Goal: Task Accomplishment & Management: Complete application form

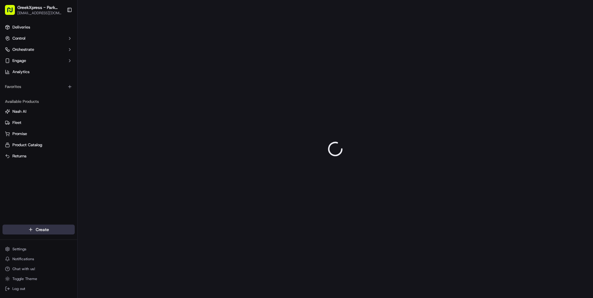
click at [42, 227] on html "GreekXpress - Park Slope [EMAIL_ADDRESS][DOMAIN_NAME] Toggle Sidebar Deliveries…" at bounding box center [296, 149] width 593 height 298
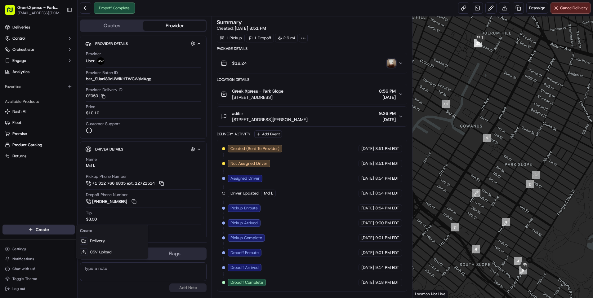
click at [32, 229] on html "GreekXpress - Park Slope aplevritis@gmail.com Toggle Sidebar Deliveries Control…" at bounding box center [296, 149] width 593 height 298
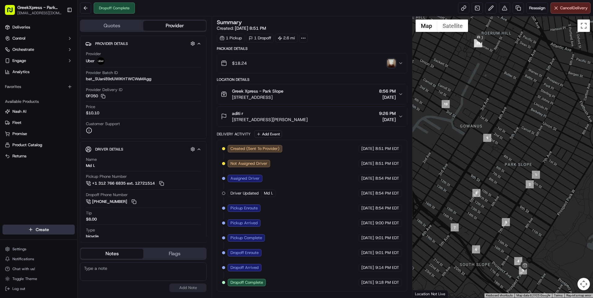
click at [32, 230] on html "GreekXpress - Park Slope aplevritis@gmail.com Toggle Sidebar Deliveries Control…" at bounding box center [296, 149] width 593 height 298
click at [51, 230] on html "GreekXpress - Park Slope aplevritis@gmail.com Toggle Sidebar Deliveries Control…" at bounding box center [296, 149] width 593 height 298
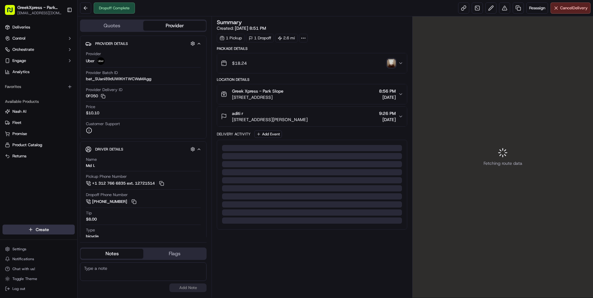
click at [48, 228] on html "GreekXpress - Park Slope [EMAIL_ADDRESS][DOMAIN_NAME] Toggle Sidebar Deliveries…" at bounding box center [296, 149] width 593 height 298
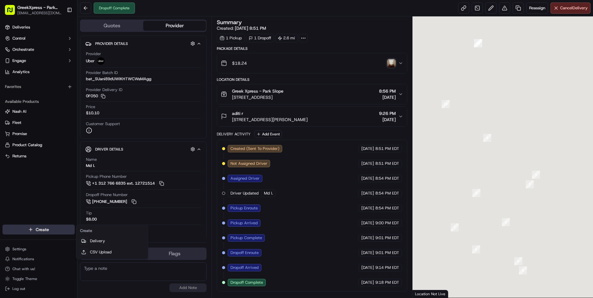
drag, startPoint x: 48, startPoint y: 228, endPoint x: 70, endPoint y: 228, distance: 22.0
click at [80, 237] on html "GreekXpress - Park Slope aplevritis@gmail.com Toggle Sidebar Deliveries Control…" at bounding box center [296, 149] width 593 height 298
click at [64, 229] on html "GreekXpress - Park Slope aplevritis@gmail.com Toggle Sidebar Deliveries Control…" at bounding box center [296, 149] width 593 height 298
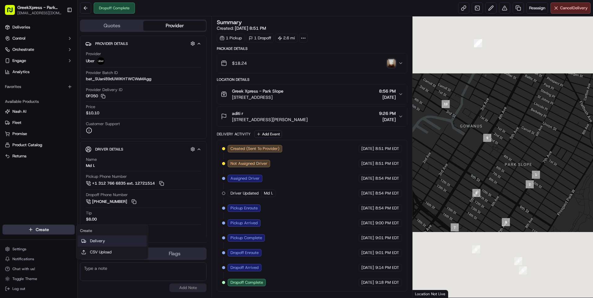
click at [92, 241] on link "Delivery" at bounding box center [112, 241] width 69 height 11
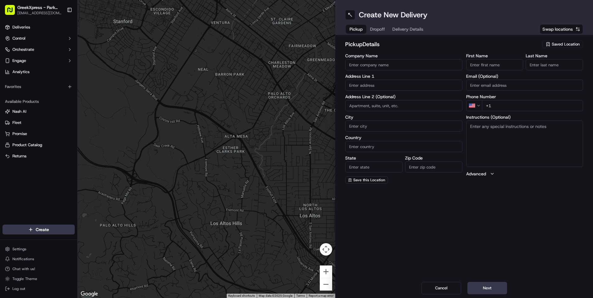
click at [557, 43] on span "Saved Location" at bounding box center [566, 45] width 28 height 6
click at [543, 67] on span "Greek Xpress - Park Slope" at bounding box center [552, 68] width 76 height 6
type input "Greek Xpress - Park Slope"
type input "229 Prospect Park West"
type input "Brooklyn"
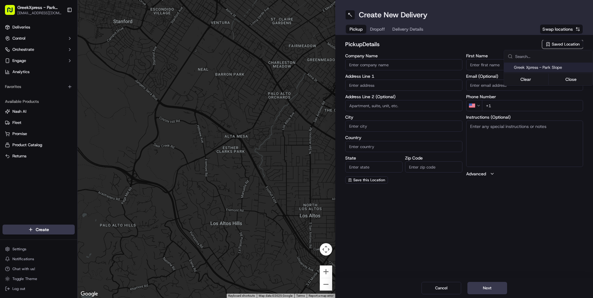
type input "US"
type input "NY"
type input "11215"
type input "Greek"
type input "Xpress"
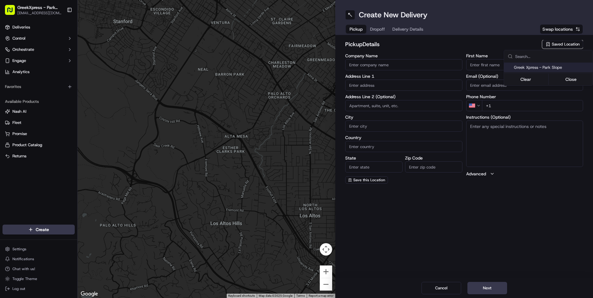
type input "+1 347 844 9377"
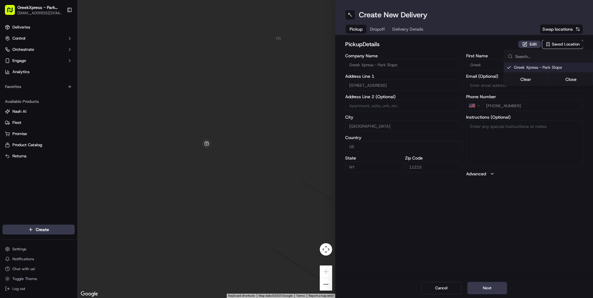
click at [486, 287] on html "GreekXpress - Park Slope aplevritis@gmail.com Toggle Sidebar Deliveries Control…" at bounding box center [296, 149] width 593 height 298
click at [483, 286] on button "Next" at bounding box center [487, 288] width 40 height 12
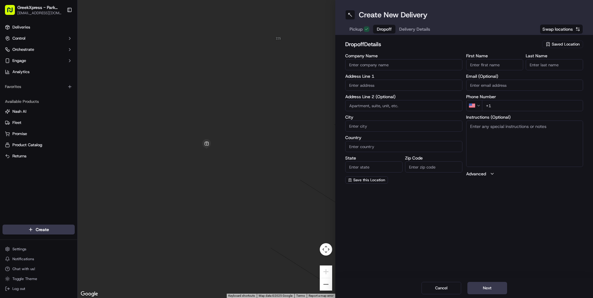
click at [375, 64] on input "Company Name" at bounding box center [403, 64] width 117 height 11
type input "Audrey B"
click at [481, 69] on input "First Name" at bounding box center [494, 64] width 57 height 11
type input "|"
type input "Audrey"
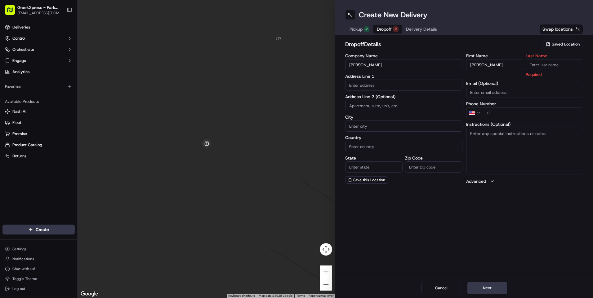
click at [533, 63] on input "Last Name" at bounding box center [554, 64] width 57 height 11
type input "B"
click at [365, 82] on input "text" at bounding box center [403, 85] width 117 height 11
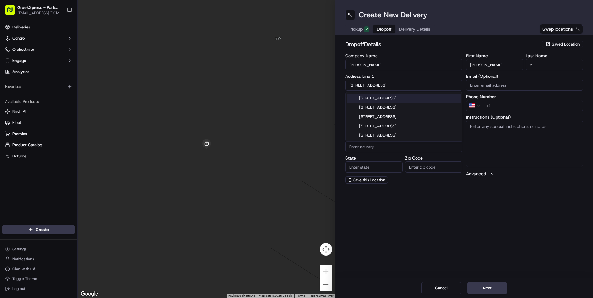
click at [386, 99] on div "1780 Ocean Avenue, Brooklyn, NY" at bounding box center [404, 98] width 114 height 9
type input "1780 Ocean Ave, Brooklyn, NY 11230, USA"
type input "Brooklyn"
type input "United States"
type input "NY"
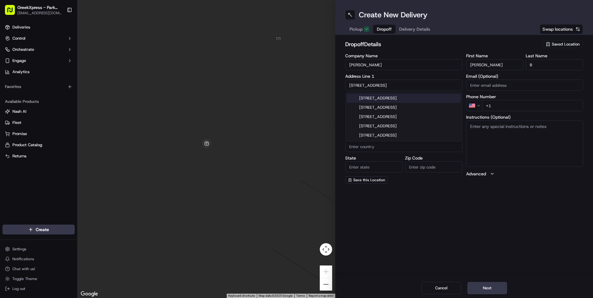
type input "11230"
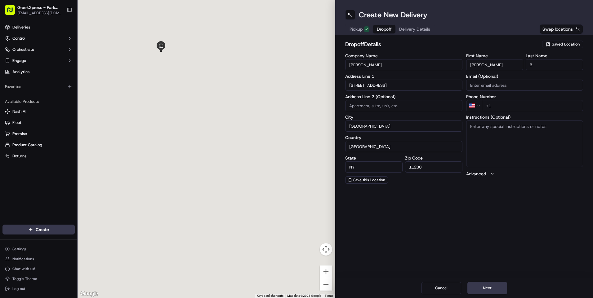
type input "1780 Ocean Avenue"
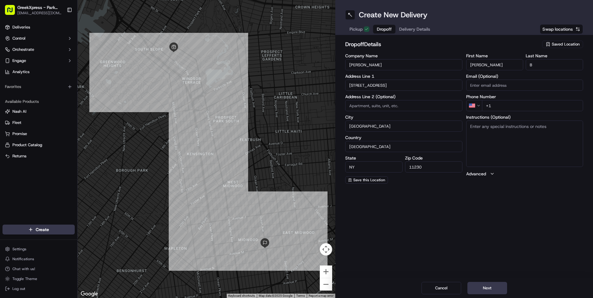
click at [502, 108] on input "+1" at bounding box center [532, 105] width 101 height 11
type input "+1 718 755 0629"
click at [488, 285] on button "Next" at bounding box center [487, 288] width 40 height 12
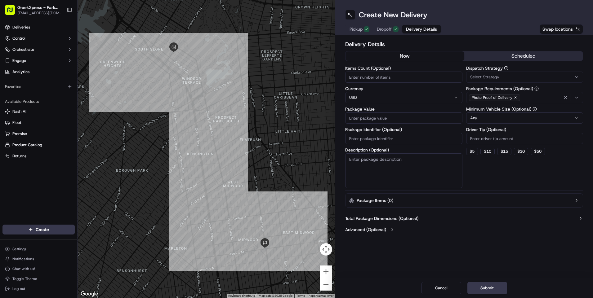
click at [490, 76] on span "Select Strategy" at bounding box center [484, 77] width 29 height 6
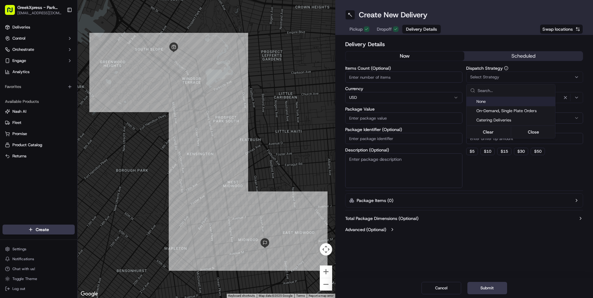
click at [490, 76] on html "GreekXpress - Park Slope aplevritis@gmail.com Toggle Sidebar Deliveries Control…" at bounding box center [296, 149] width 593 height 298
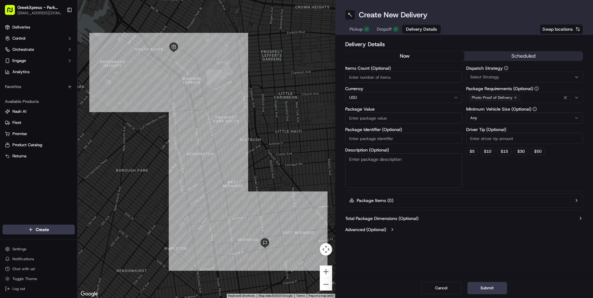
click at [374, 118] on input "Package Value" at bounding box center [403, 118] width 117 height 11
type input "18.00"
click at [482, 141] on input "Driver Tip (Optional)" at bounding box center [524, 138] width 117 height 11
type input "7.00"
click at [488, 291] on button "Submit" at bounding box center [487, 288] width 40 height 12
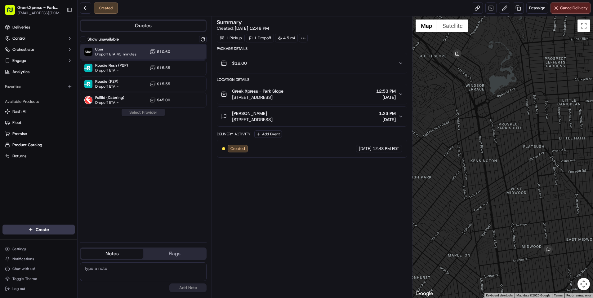
click at [129, 51] on span "Uber" at bounding box center [115, 49] width 41 height 5
click at [143, 110] on button "Assign Provider" at bounding box center [143, 112] width 44 height 7
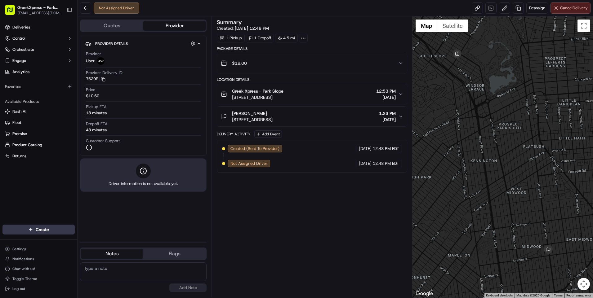
click at [566, 5] on span "Cancel Delivery" at bounding box center [574, 8] width 28 height 6
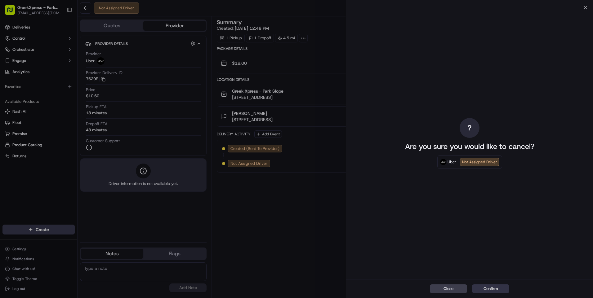
click at [489, 289] on button "Confirm" at bounding box center [490, 289] width 37 height 9
